Goal: Transaction & Acquisition: Subscribe to service/newsletter

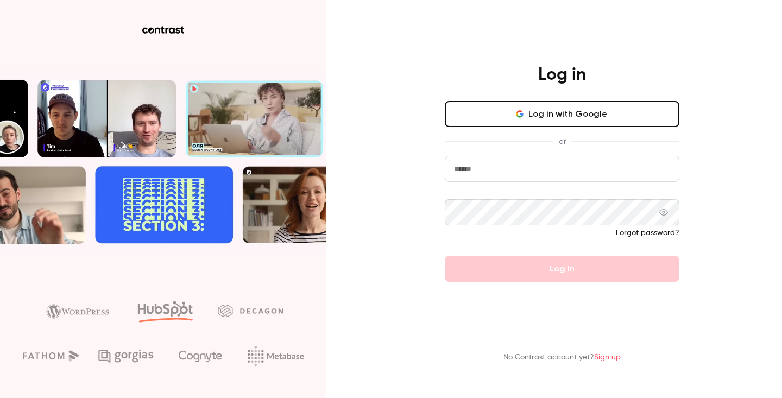
click at [575, 122] on button "Log in with Google" at bounding box center [562, 114] width 235 height 26
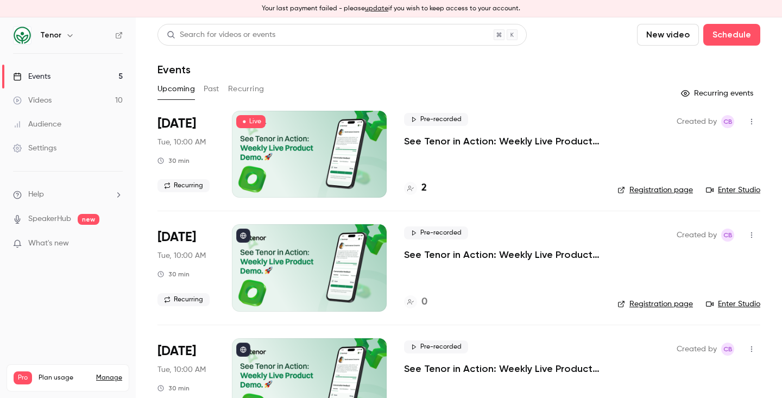
click at [455, 144] on p "See Tenor in Action: Weekly Live Product Demo 🚀" at bounding box center [502, 141] width 196 height 13
click at [430, 187] on div "2" at bounding box center [502, 188] width 196 height 15
click at [425, 187] on h4 "2" at bounding box center [424, 188] width 5 height 15
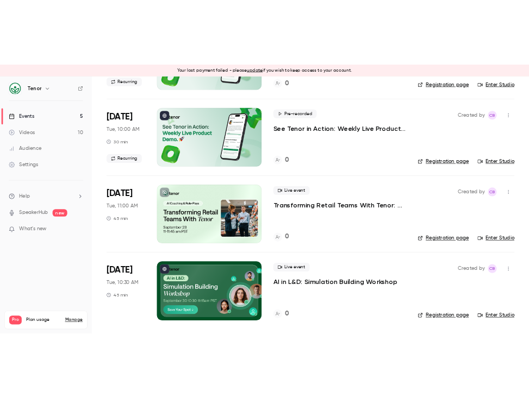
scroll to position [264, 0]
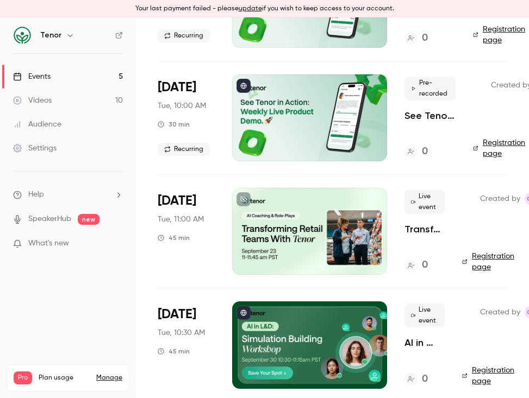
click at [114, 374] on link "Manage" at bounding box center [109, 378] width 26 height 9
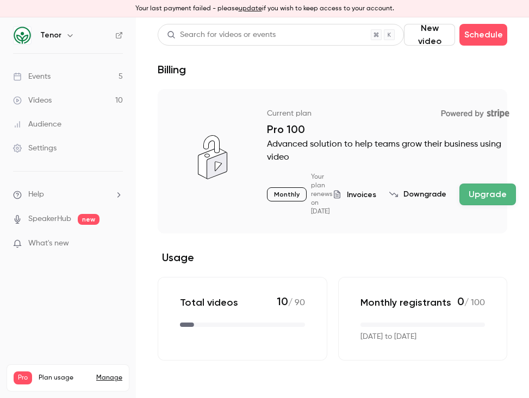
click at [478, 195] on button "Upgrade" at bounding box center [487, 195] width 57 height 22
